Goal: Task Accomplishment & Management: Use online tool/utility

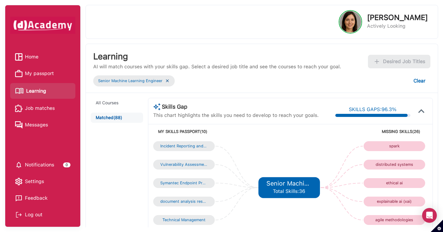
click at [167, 82] on img at bounding box center [167, 80] width 5 height 5
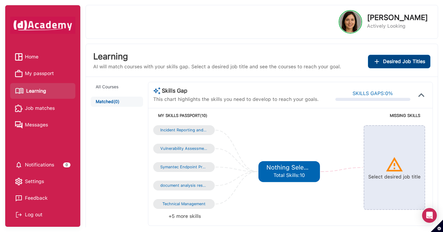
click at [389, 64] on span "Desired Job Titles" at bounding box center [404, 61] width 42 height 9
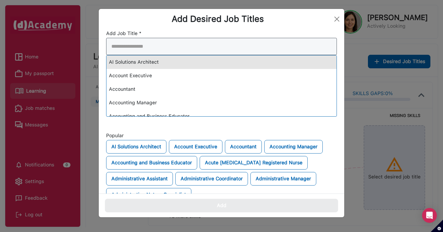
click at [264, 65] on div "AI Solutions Architect Account Executive Accountant Accounting Manager Accounti…" at bounding box center [221, 77] width 231 height 79
type input "*"
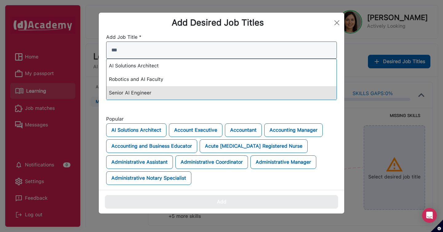
type input "**"
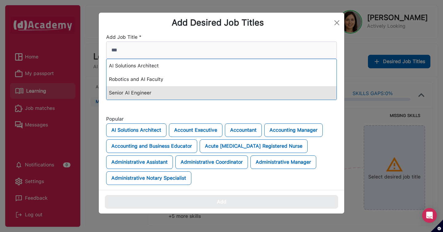
click at [225, 93] on div "Senior AI Engineer" at bounding box center [221, 93] width 230 height 14
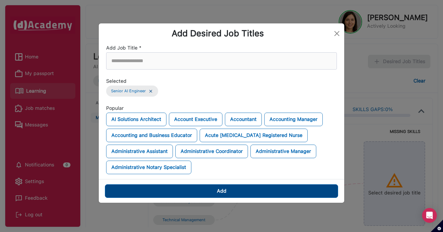
click at [253, 188] on button "Add" at bounding box center [221, 191] width 233 height 14
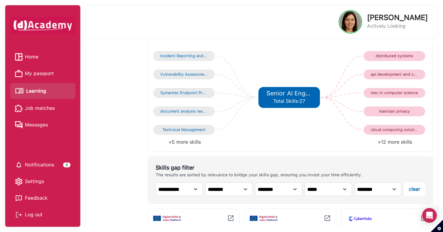
scroll to position [98, 0]
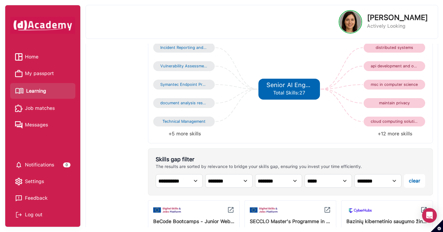
click at [400, 135] on li "+12 more skills" at bounding box center [358, 133] width 137 height 9
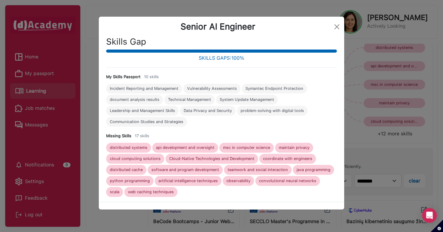
click at [122, 148] on div "distributed systems" at bounding box center [129, 147] width 38 height 5
copy div "distributed systems"
click at [247, 148] on div "msc in computer science" at bounding box center [246, 147] width 47 height 5
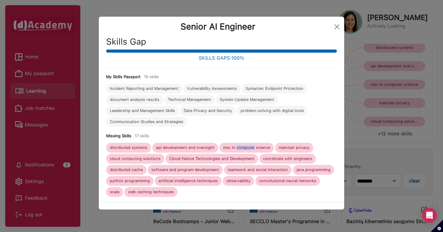
click at [247, 148] on div "msc in computer science" at bounding box center [246, 147] width 47 height 5
copy div "msc in computer science"
click at [299, 147] on div "maintain privacy" at bounding box center [294, 147] width 31 height 5
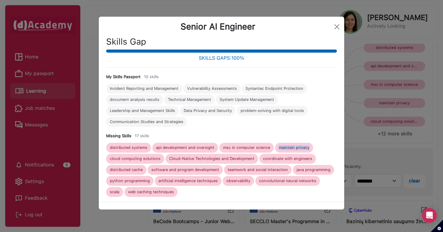
click at [299, 147] on div "maintain privacy" at bounding box center [294, 147] width 31 height 5
copy div "maintain privacy"
click at [309, 159] on div "coordinate with engineers" at bounding box center [287, 158] width 49 height 5
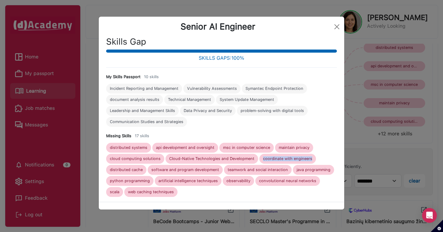
copy div "coordinate with engineers"
click at [200, 169] on div "software and program development" at bounding box center [185, 169] width 68 height 5
click at [277, 171] on div "teamwork and social interaction" at bounding box center [257, 169] width 60 height 5
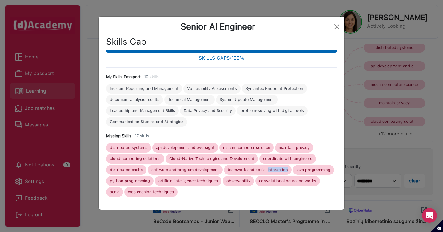
click at [277, 171] on div "teamwork and social interaction" at bounding box center [257, 169] width 60 height 5
copy div "teamwork and social interaction"
click at [239, 181] on div "observability" at bounding box center [238, 180] width 24 height 5
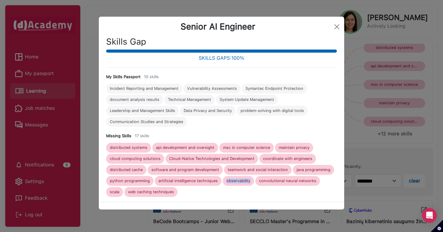
click at [239, 181] on div "observability" at bounding box center [238, 180] width 24 height 5
copy div "observability"
click at [337, 25] on button "Close" at bounding box center [337, 27] width 10 height 10
